Goal: Transaction & Acquisition: Purchase product/service

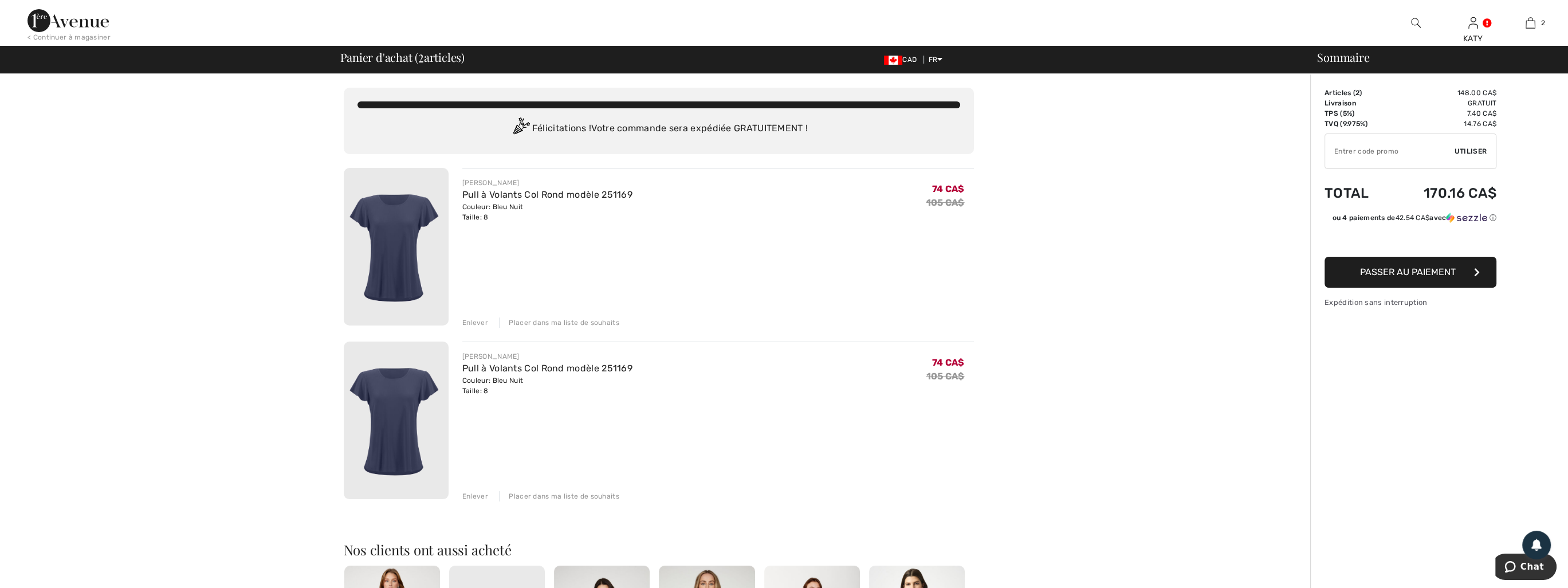
click at [483, 320] on div "Enlever" at bounding box center [475, 322] width 26 height 10
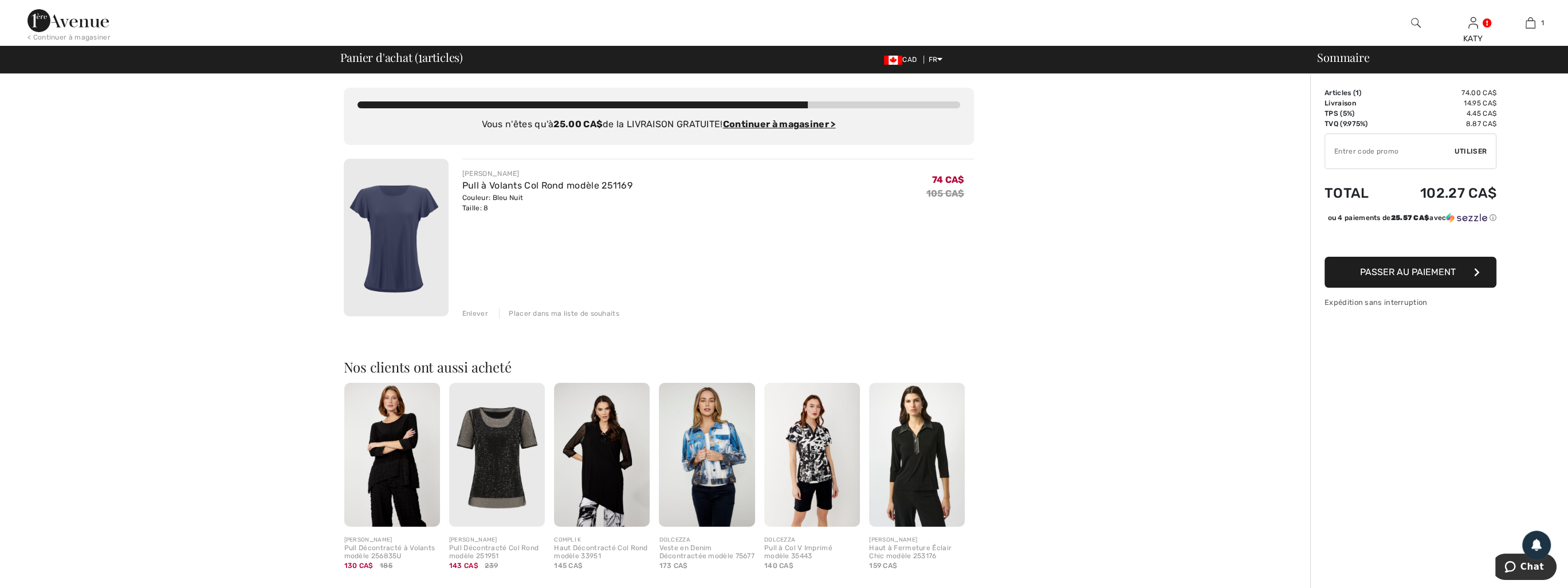
click at [1398, 151] on input "TEXT" at bounding box center [1390, 151] width 130 height 34
type input "EXTRA15"
click at [1465, 155] on span "Utiliser" at bounding box center [1471, 151] width 32 height 10
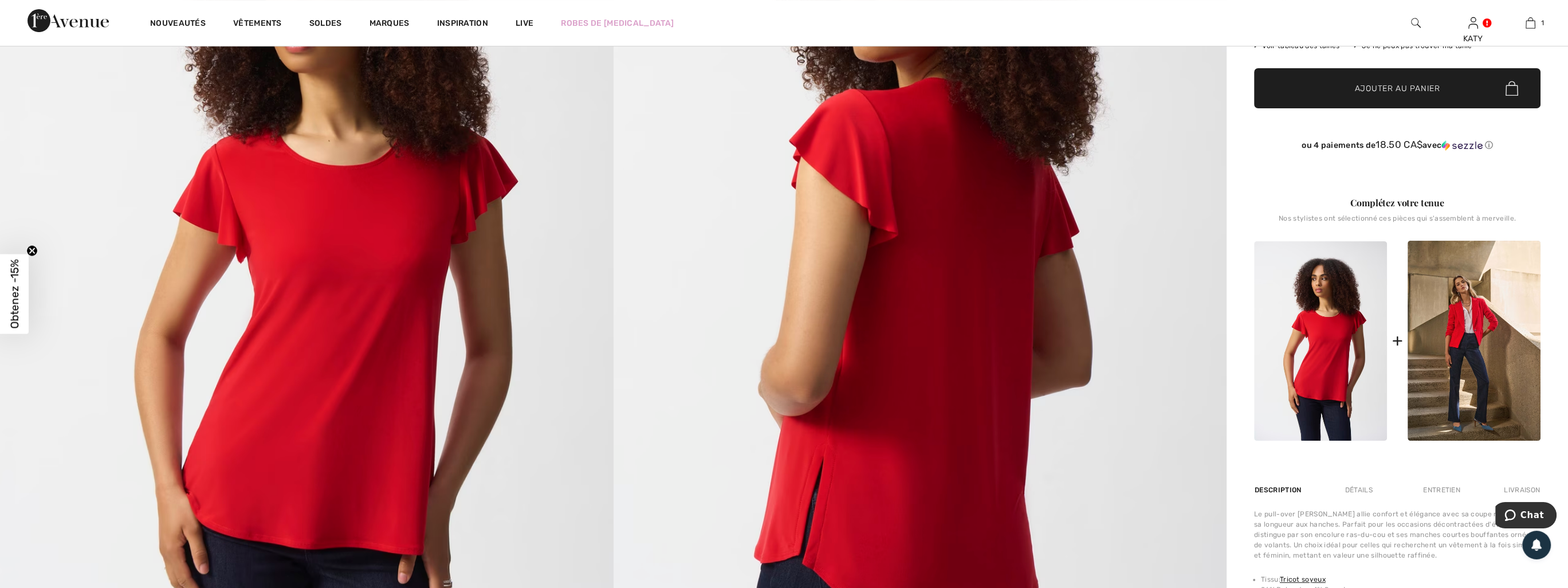
scroll to position [401, 0]
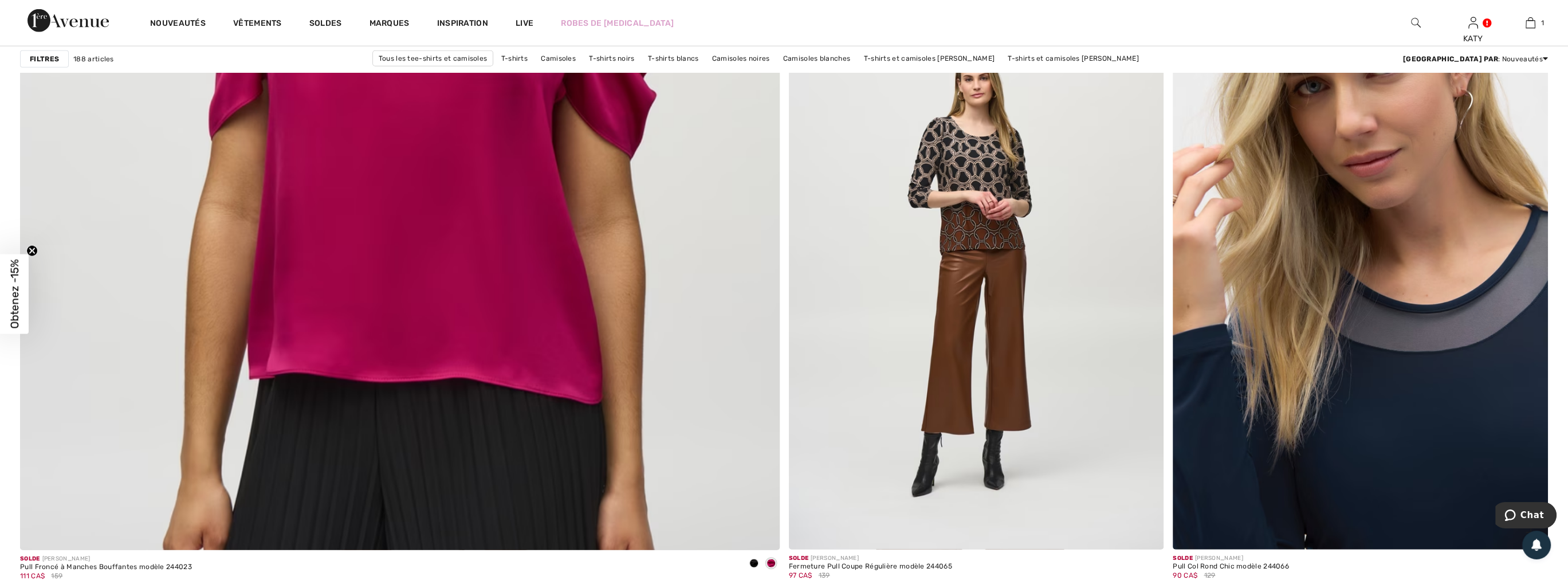
scroll to position [5786, 0]
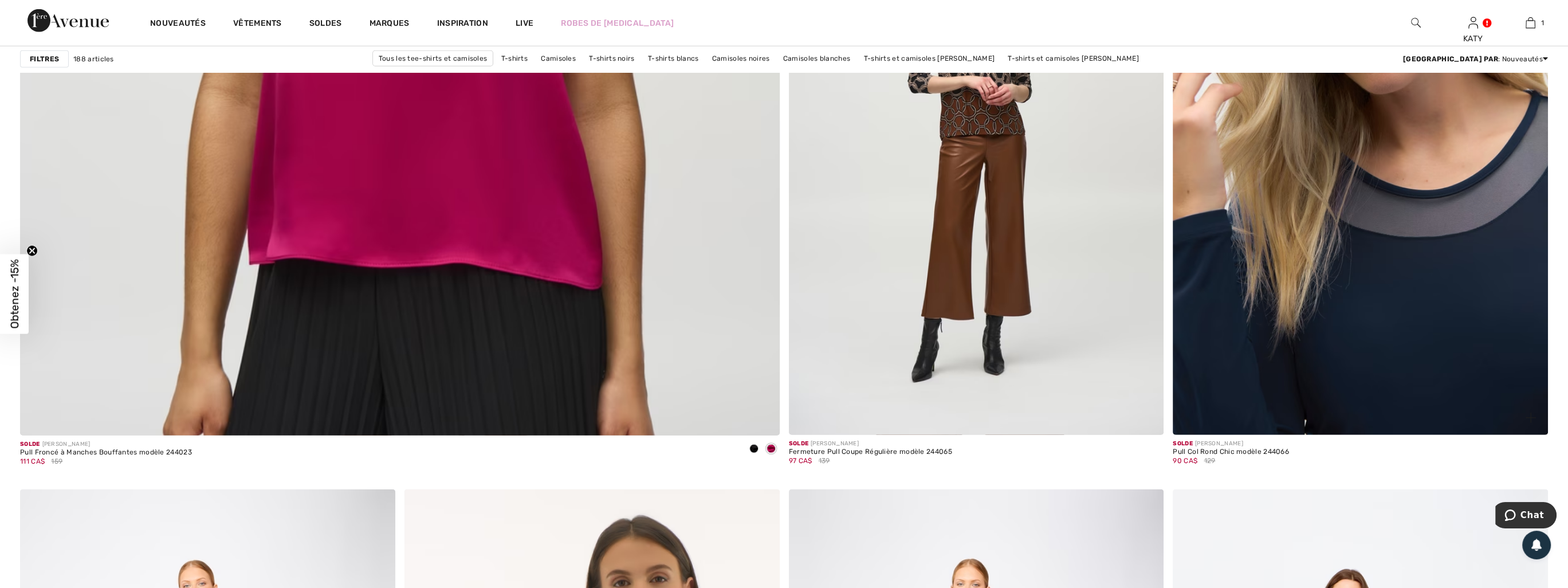
click at [1320, 293] on img at bounding box center [1360, 153] width 375 height 562
click at [1355, 328] on img at bounding box center [1360, 153] width 375 height 562
click at [1329, 315] on img at bounding box center [1360, 153] width 375 height 562
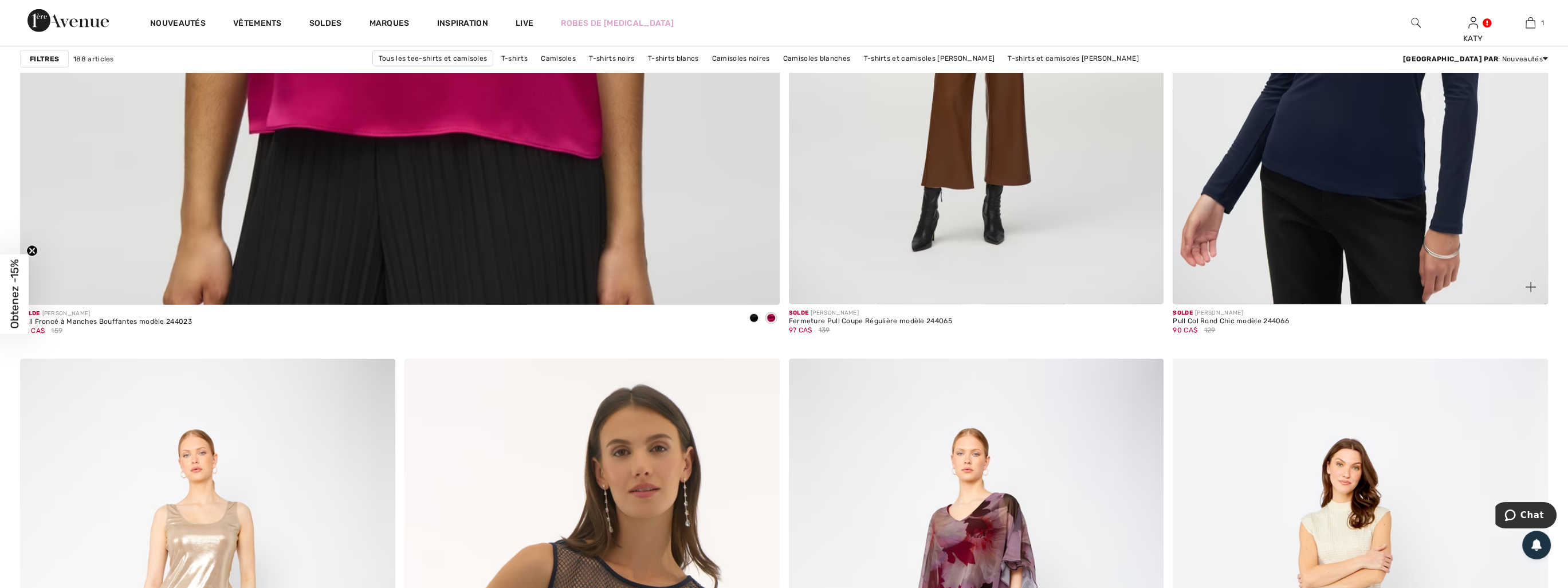
scroll to position [5901, 0]
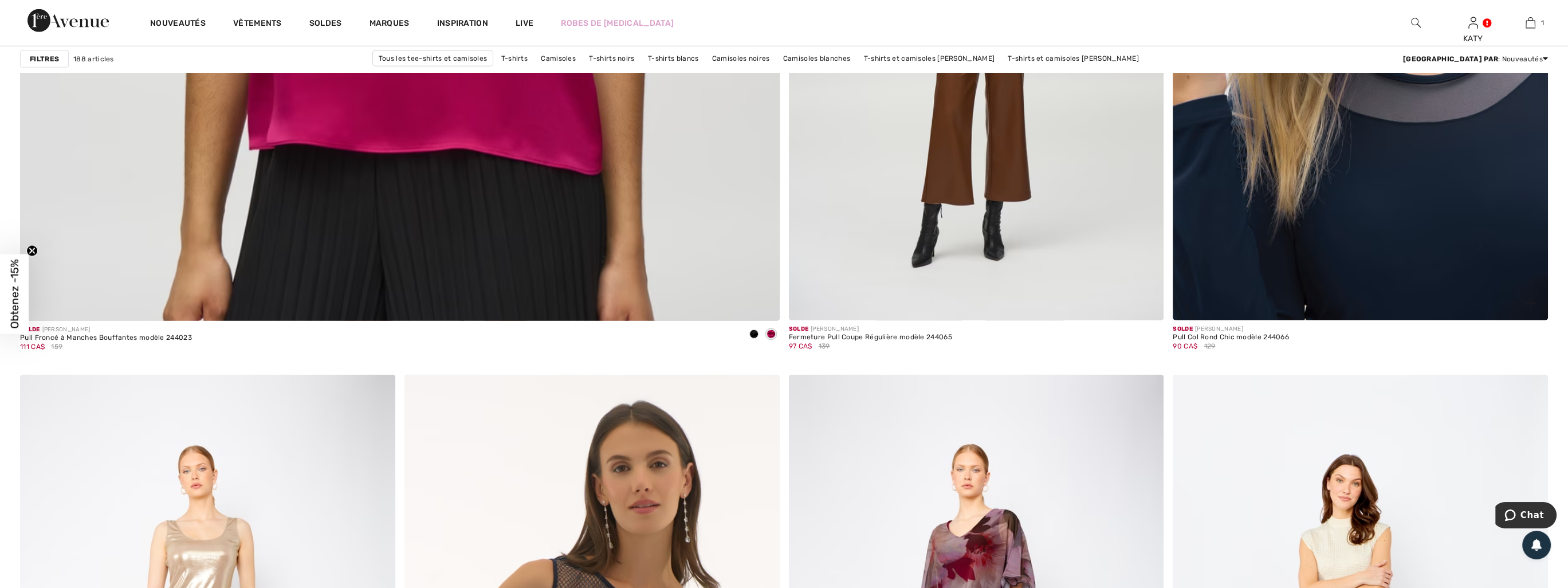
click at [1354, 183] on img at bounding box center [1360, 38] width 375 height 562
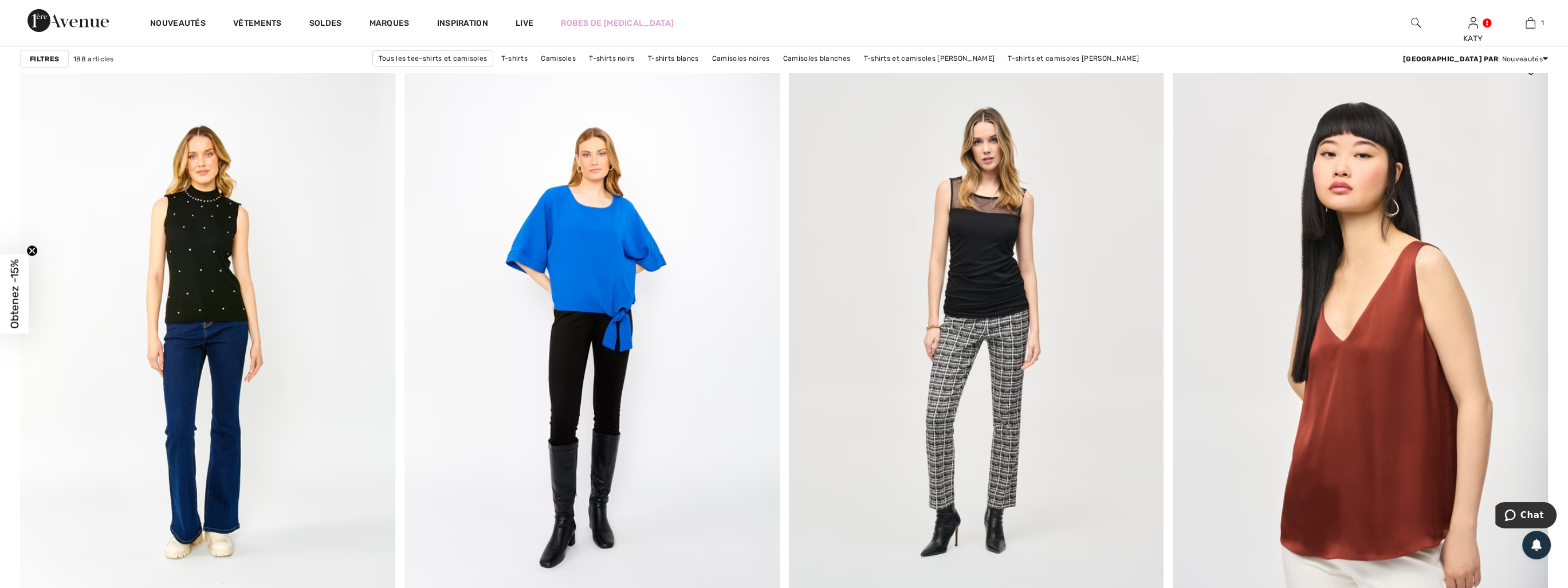
scroll to position [6760, 0]
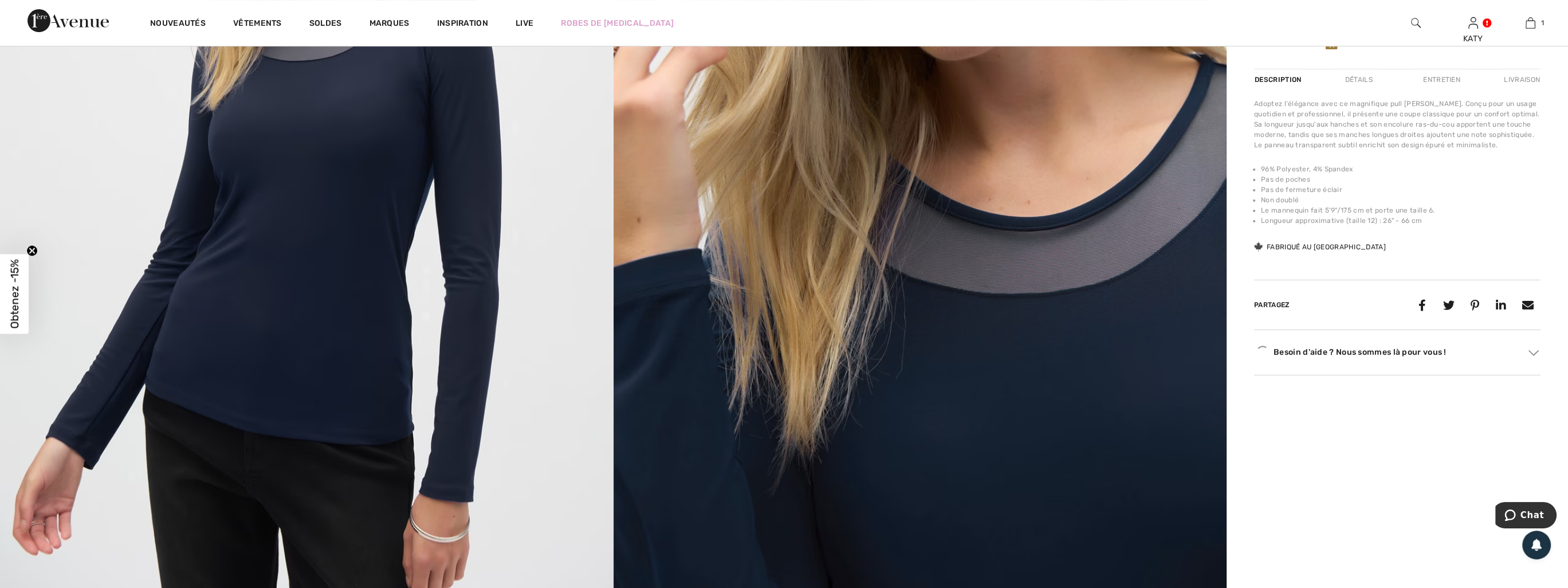
scroll to position [516, 0]
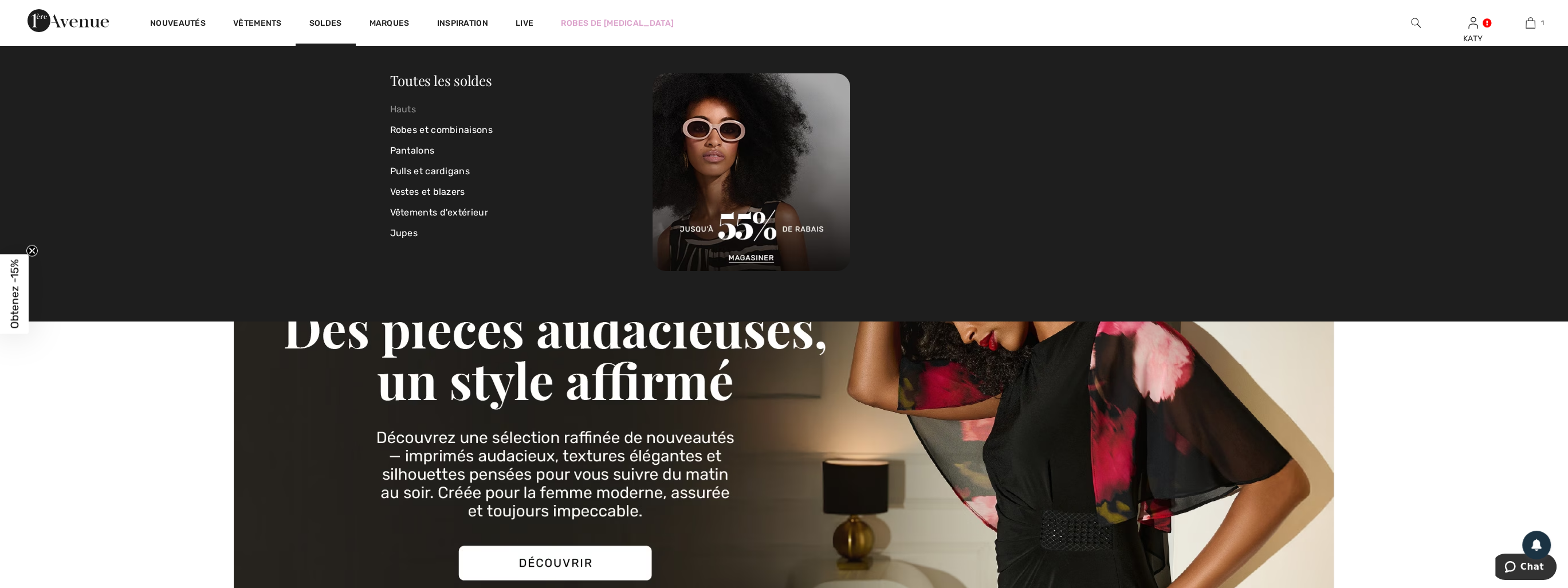
click at [408, 105] on link "Hauts" at bounding box center [522, 110] width 263 height 21
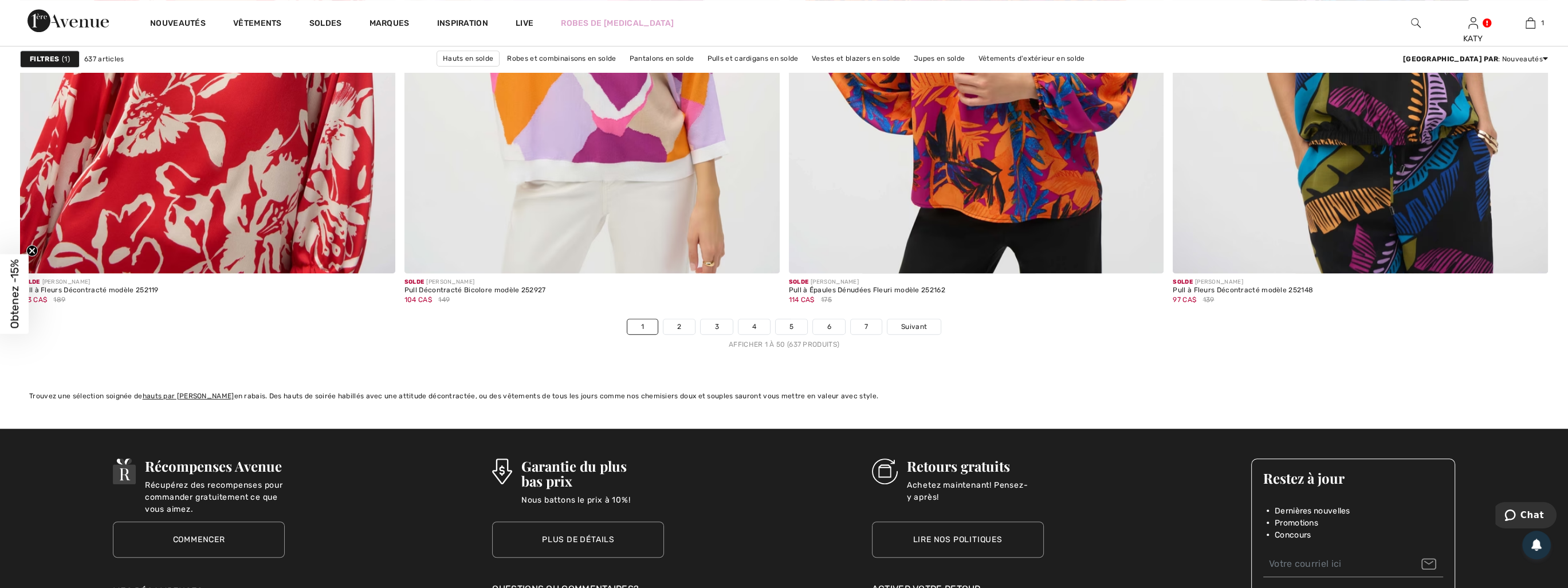
scroll to position [9338, 0]
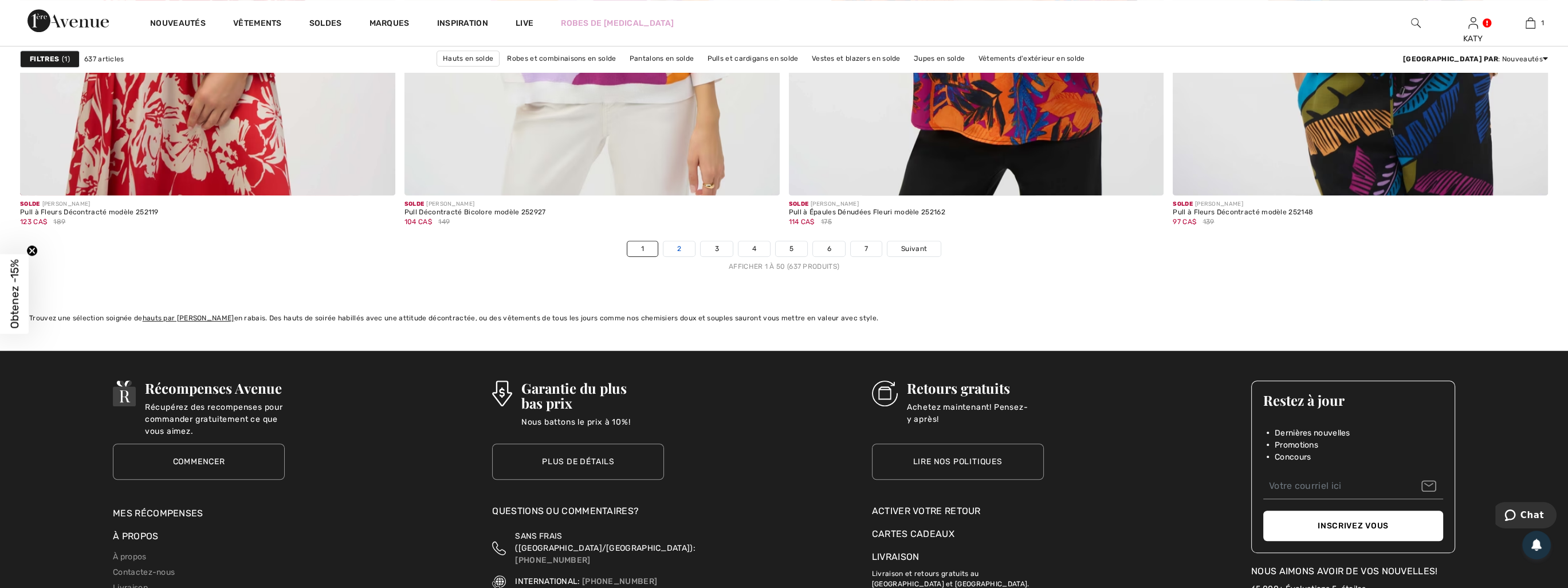
click at [681, 244] on link "2" at bounding box center [679, 248] width 32 height 15
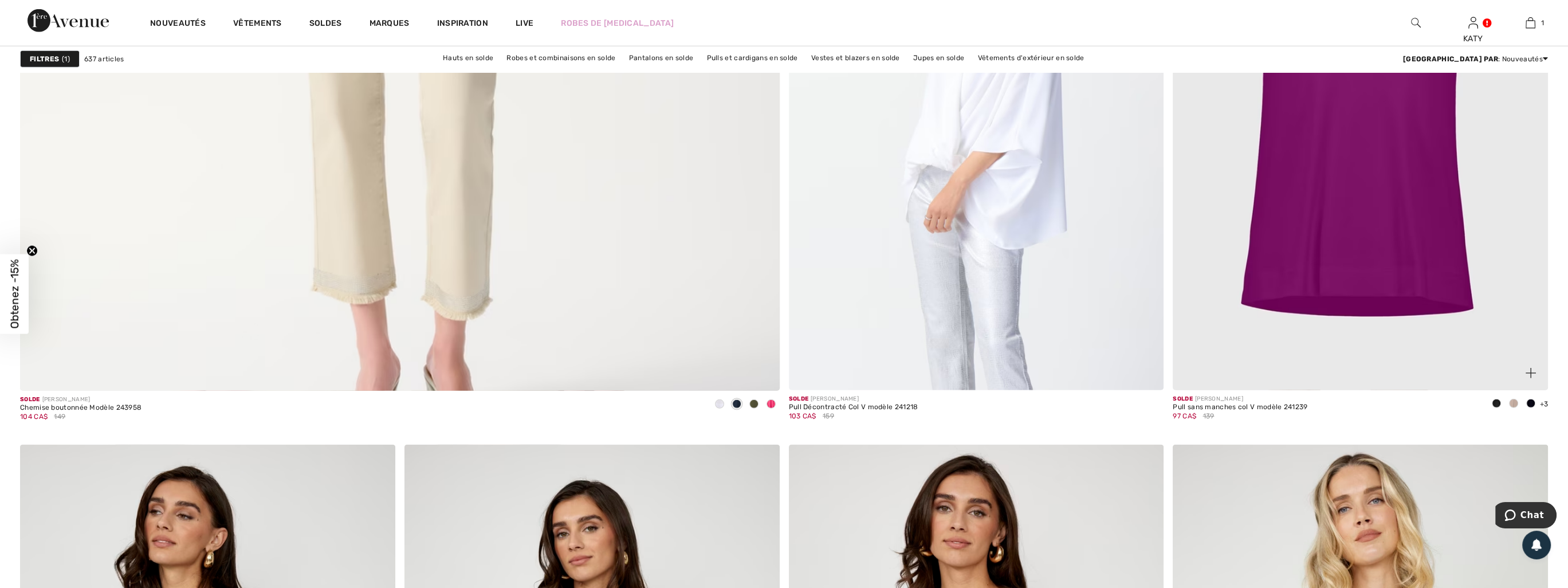
scroll to position [5729, 0]
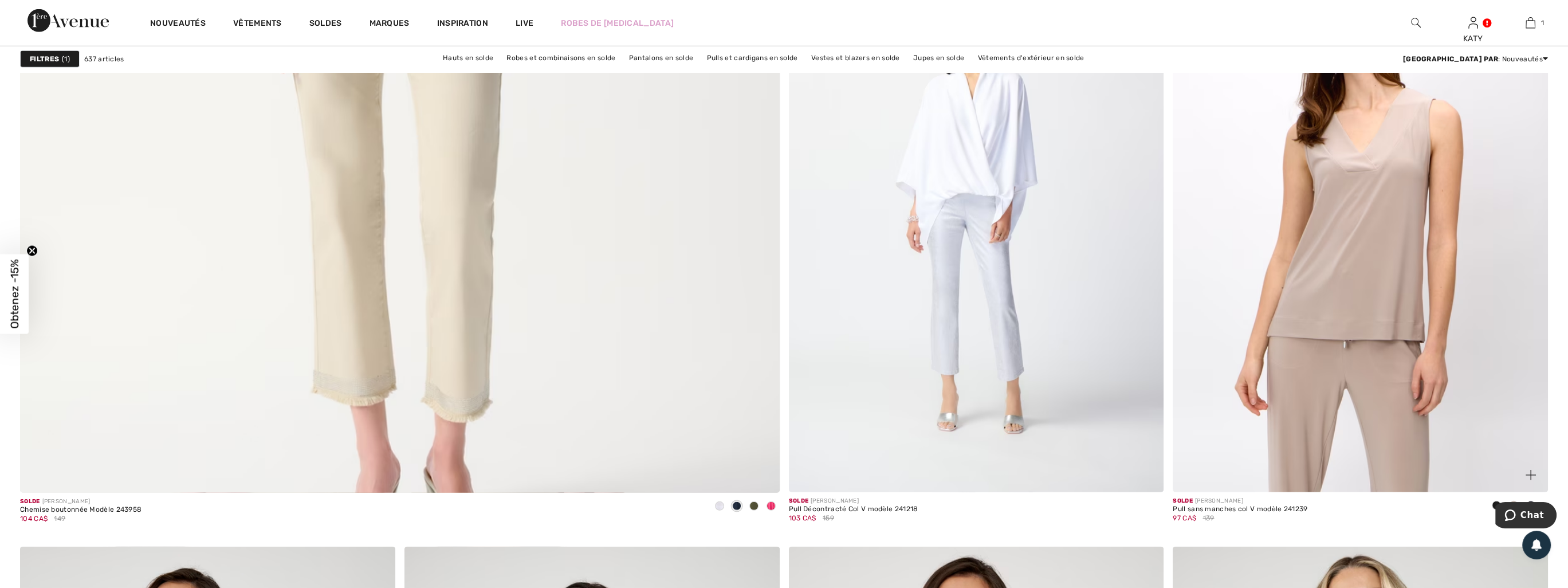
click at [1427, 245] on img at bounding box center [1360, 210] width 375 height 562
click at [1359, 265] on img at bounding box center [1360, 210] width 375 height 562
click at [1349, 268] on img at bounding box center [1360, 210] width 375 height 562
click at [1367, 322] on img at bounding box center [1360, 210] width 375 height 562
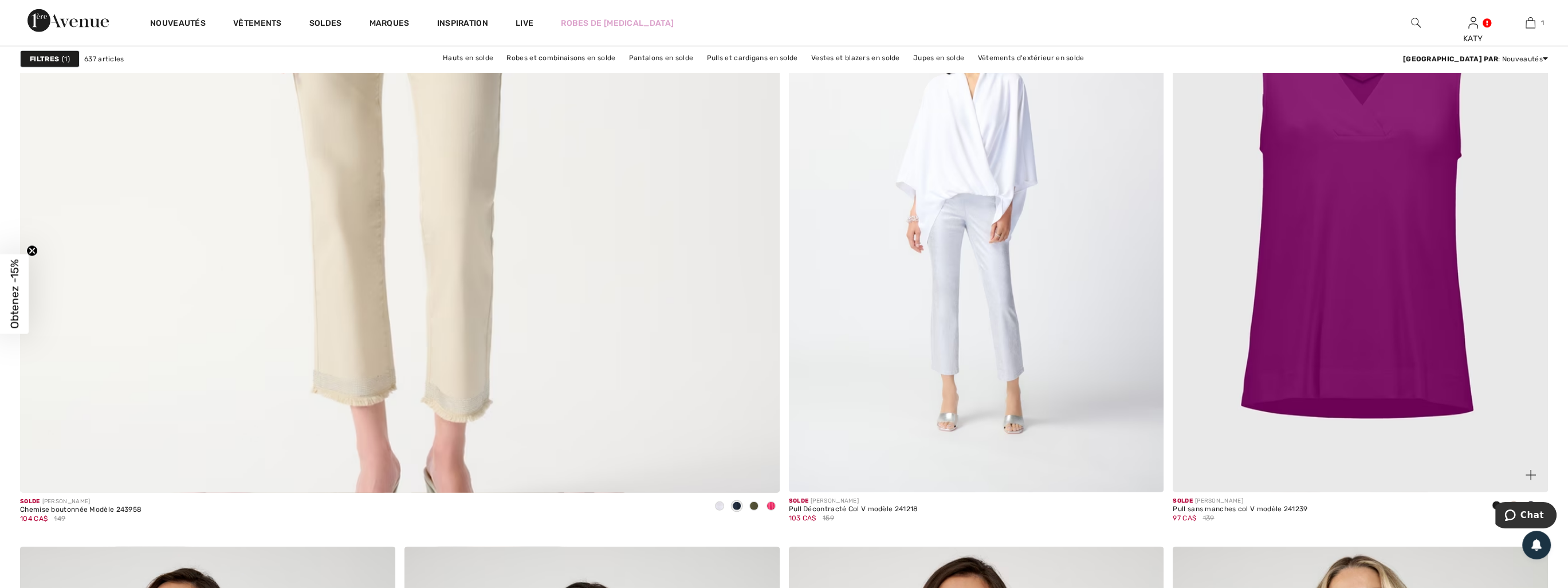
click at [1495, 497] on div at bounding box center [1496, 506] width 17 height 19
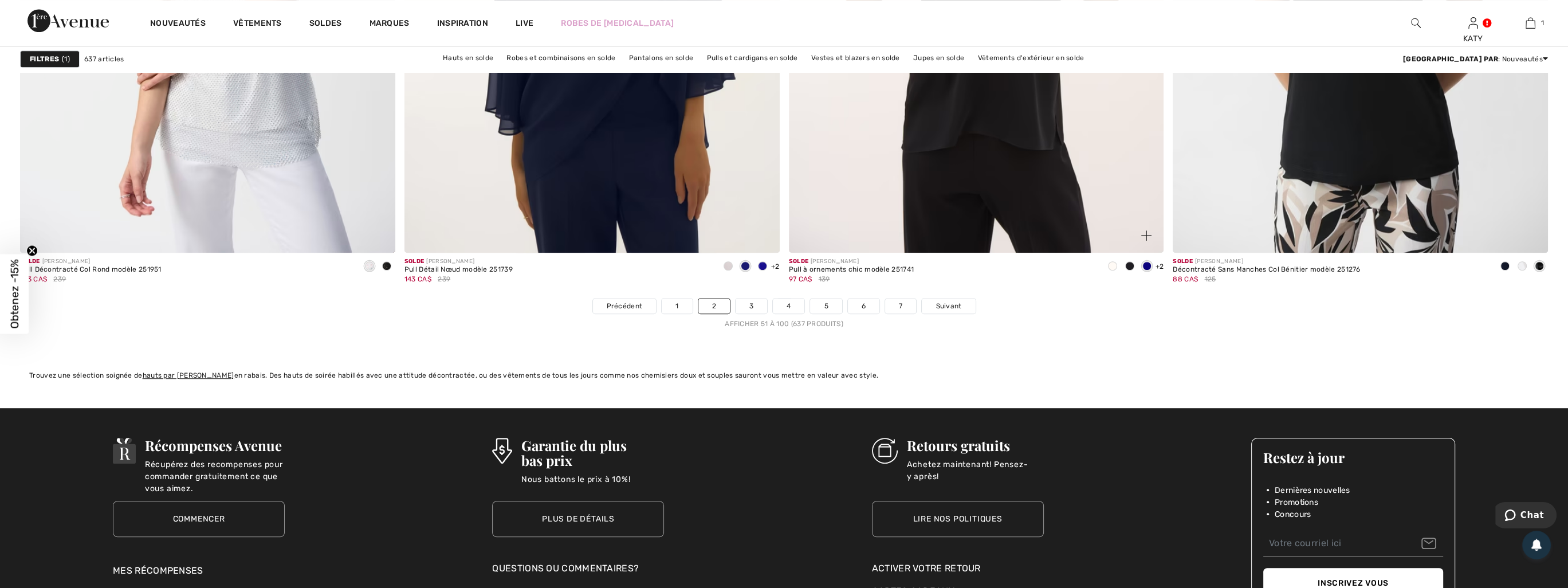
scroll to position [9452, 0]
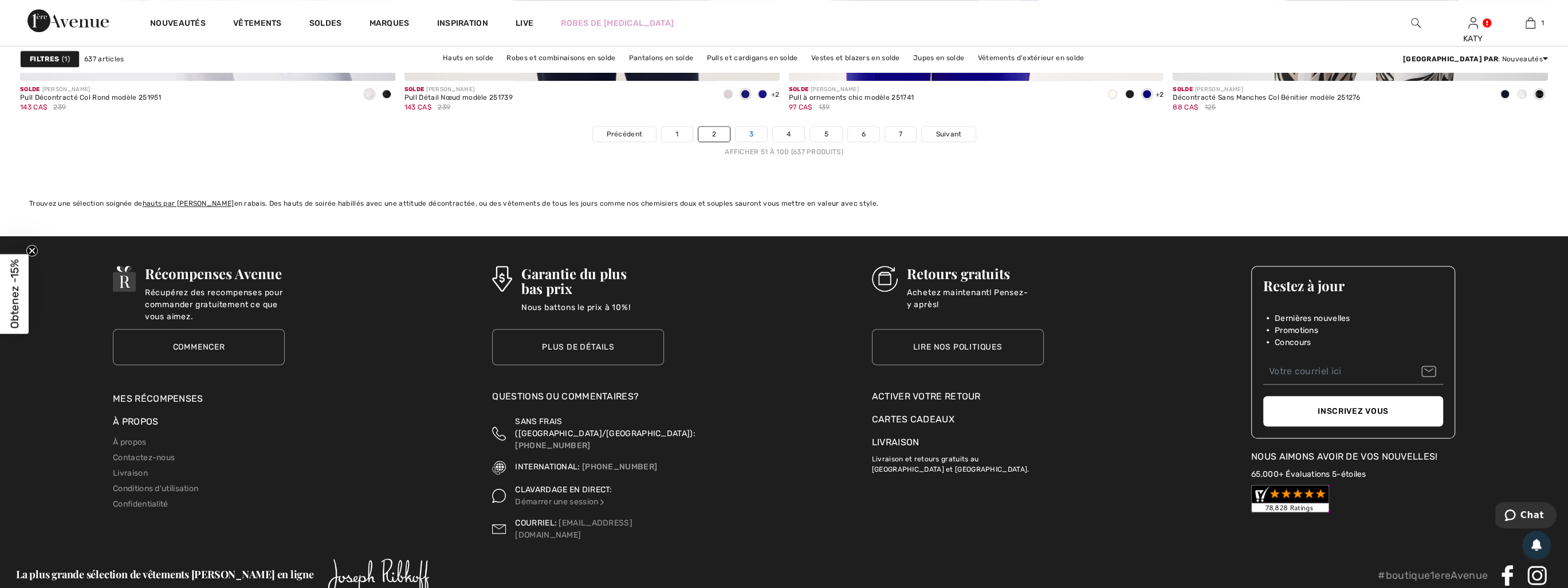
click at [758, 131] on link "3" at bounding box center [751, 134] width 32 height 15
click at [759, 127] on link "3" at bounding box center [751, 134] width 32 height 15
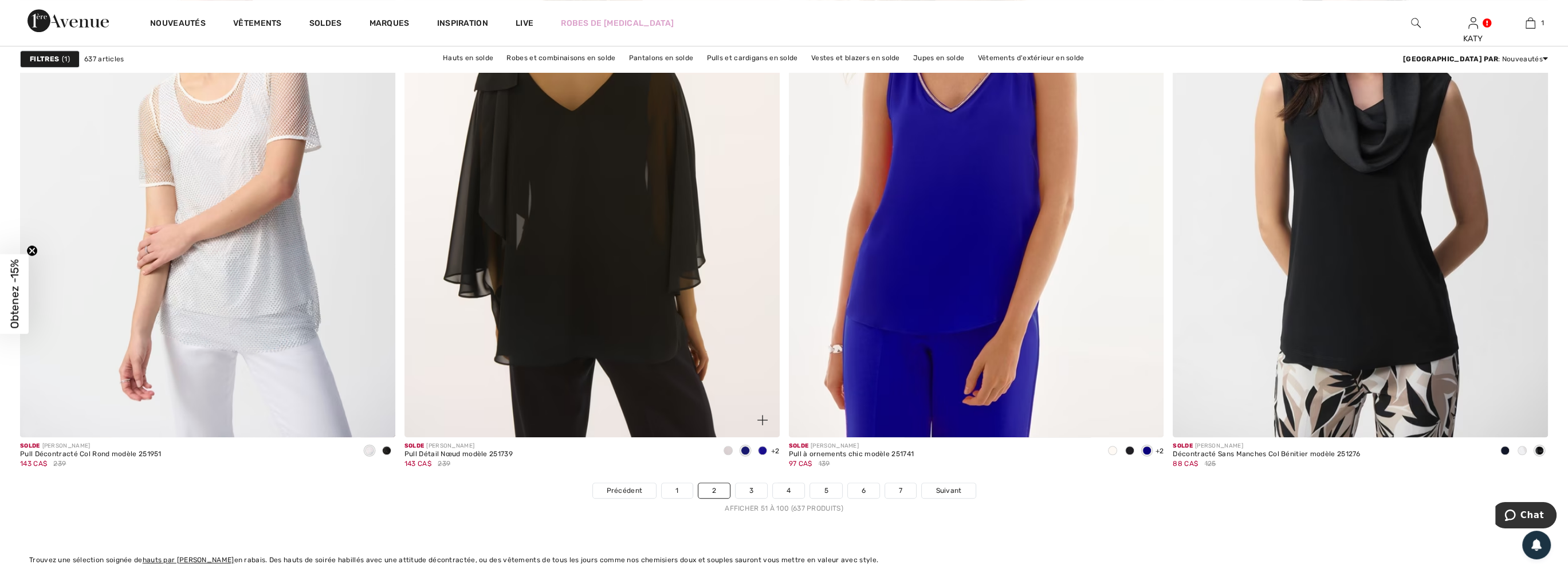
scroll to position [9166, 0]
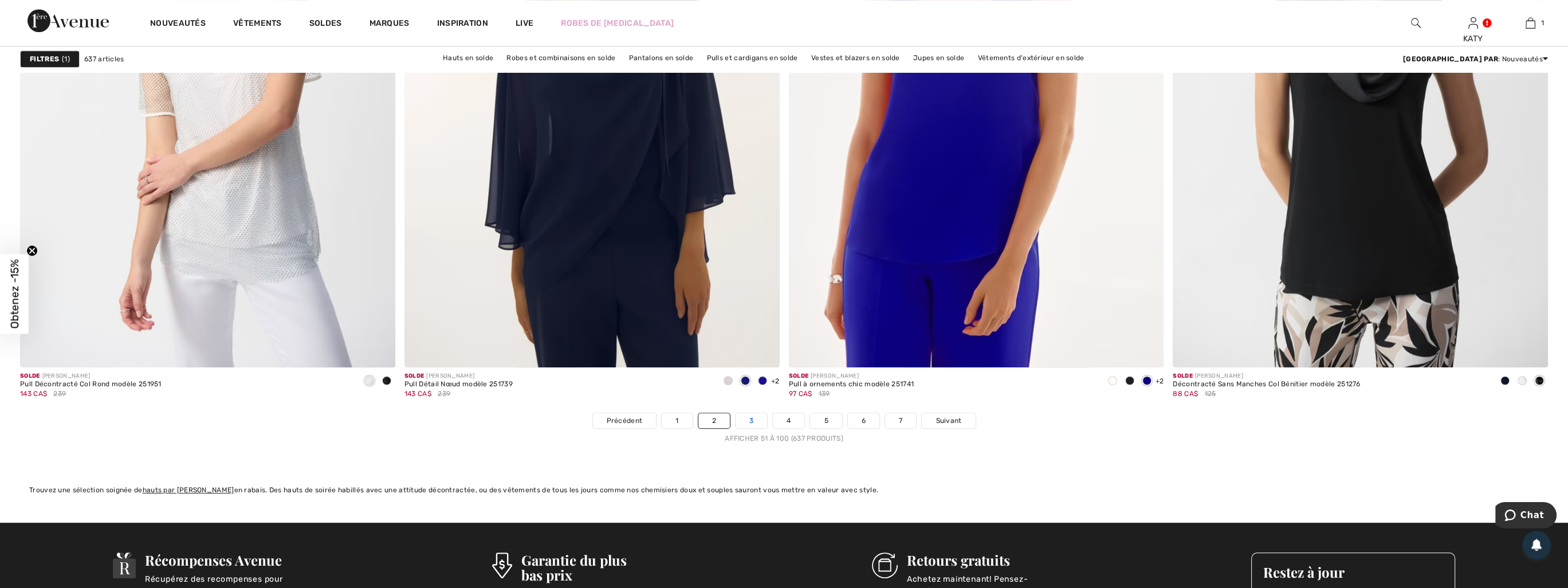
click at [752, 413] on link "3" at bounding box center [751, 421] width 32 height 15
click at [753, 413] on link "3" at bounding box center [751, 421] width 32 height 15
click at [793, 413] on link "4" at bounding box center [789, 421] width 32 height 15
